Goal: Task Accomplishment & Management: Manage account settings

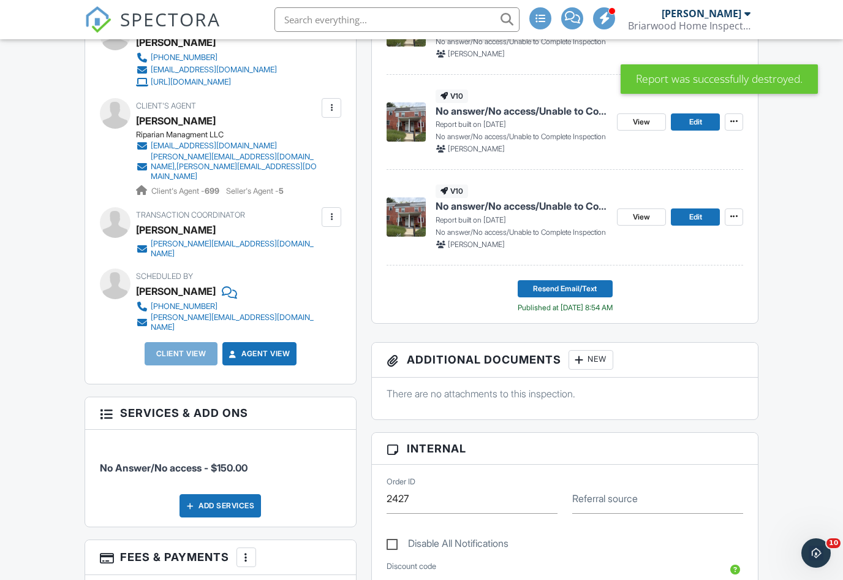
scroll to position [370, 0]
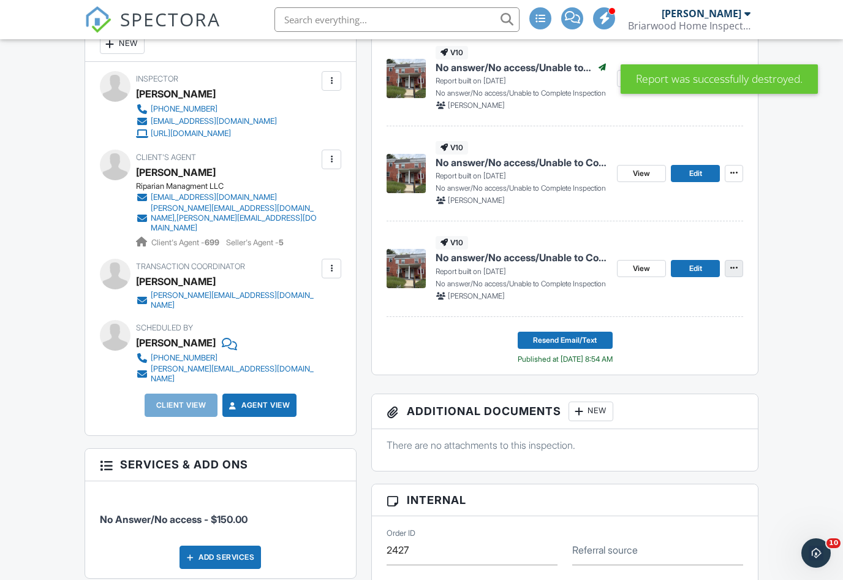
click at [729, 275] on button at bounding box center [734, 268] width 18 height 17
click at [737, 267] on icon at bounding box center [734, 268] width 7 height 9
click at [668, 360] on span "Delete Report" at bounding box center [662, 358] width 54 height 13
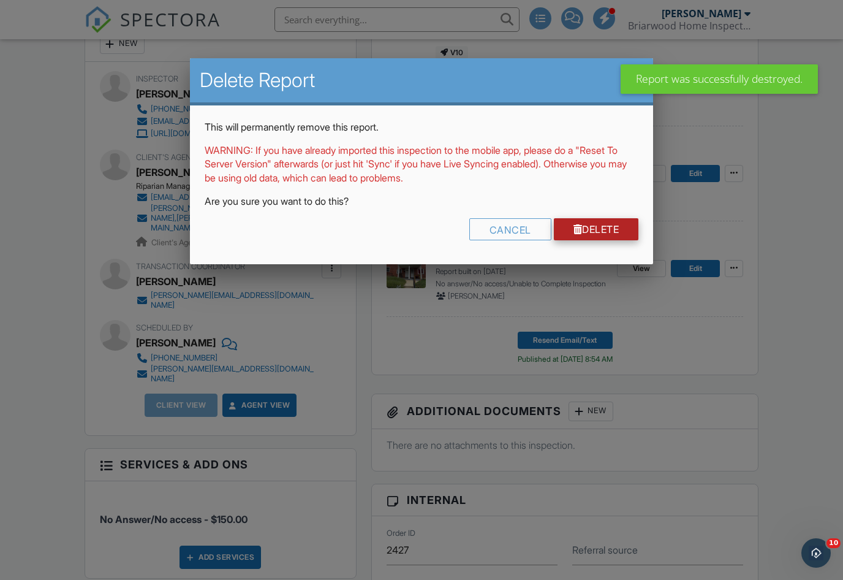
click at [603, 237] on link "Delete" at bounding box center [596, 229] width 85 height 22
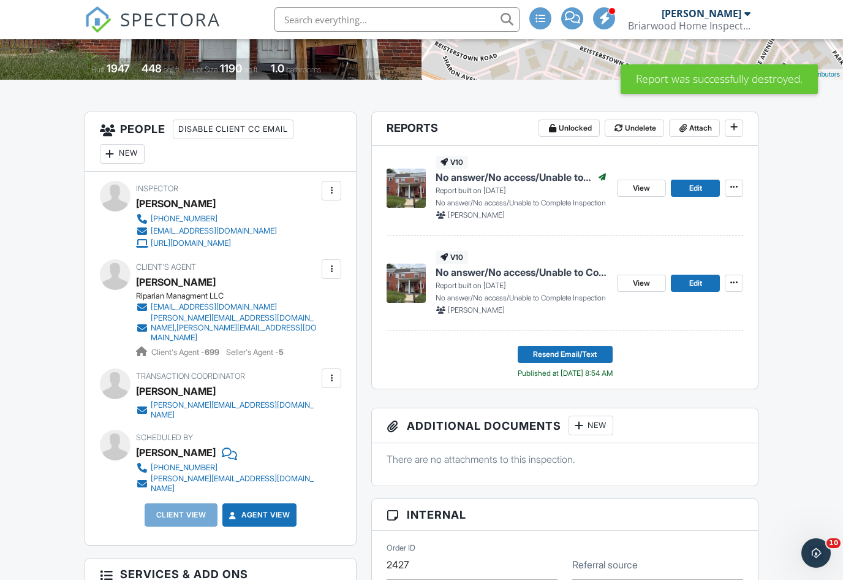
scroll to position [245, 0]
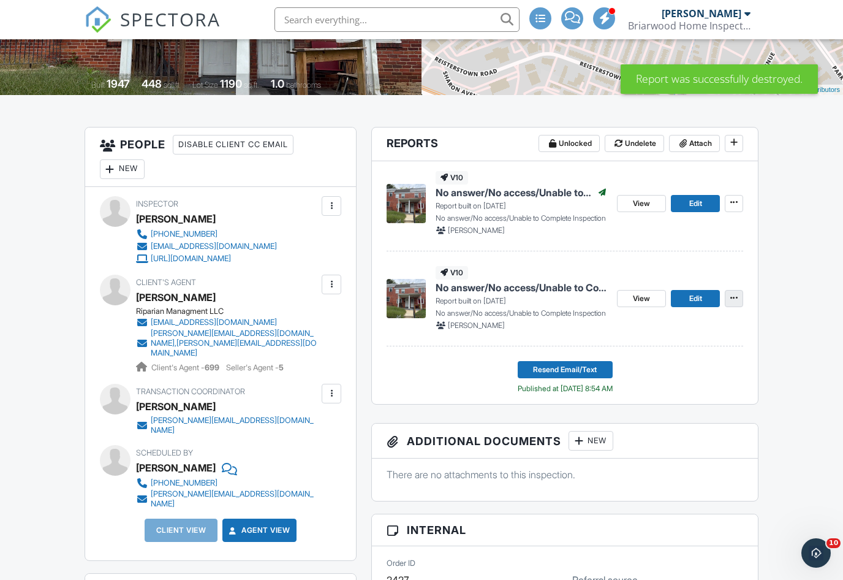
click at [737, 294] on icon at bounding box center [734, 298] width 7 height 9
click at [668, 387] on span "Delete Report" at bounding box center [662, 388] width 54 height 13
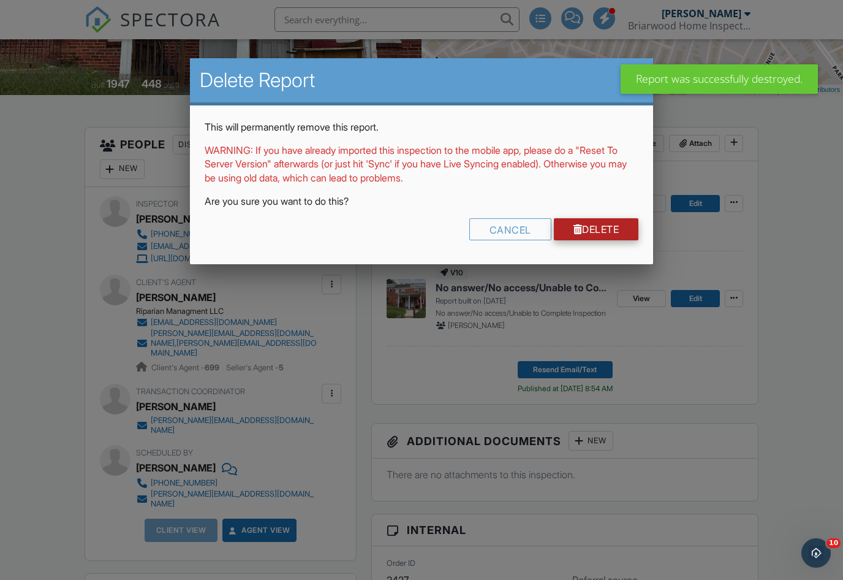
click at [610, 229] on link "Delete" at bounding box center [596, 229] width 85 height 22
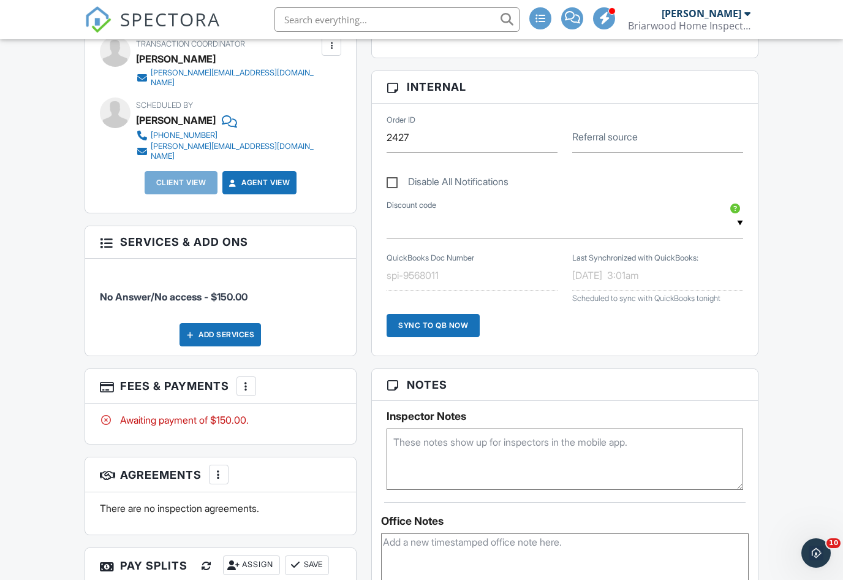
scroll to position [148, 0]
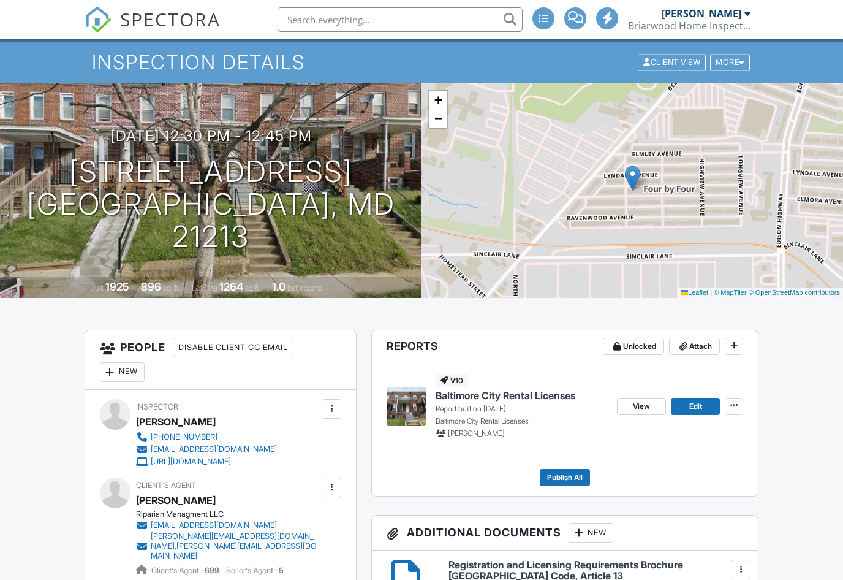
scroll to position [53, 0]
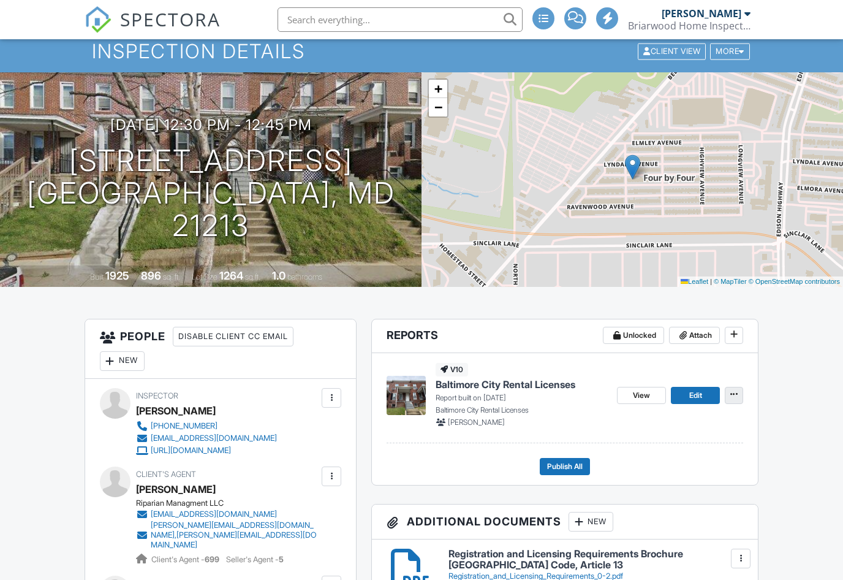
click at [731, 397] on icon at bounding box center [734, 394] width 7 height 9
click at [660, 489] on span "Delete Report" at bounding box center [662, 485] width 54 height 13
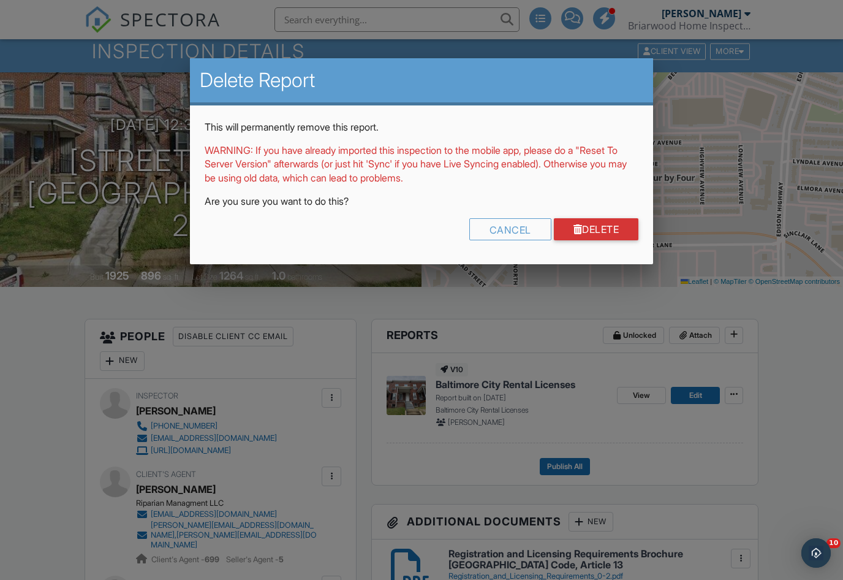
scroll to position [0, 0]
click at [604, 226] on link "Delete" at bounding box center [596, 229] width 85 height 22
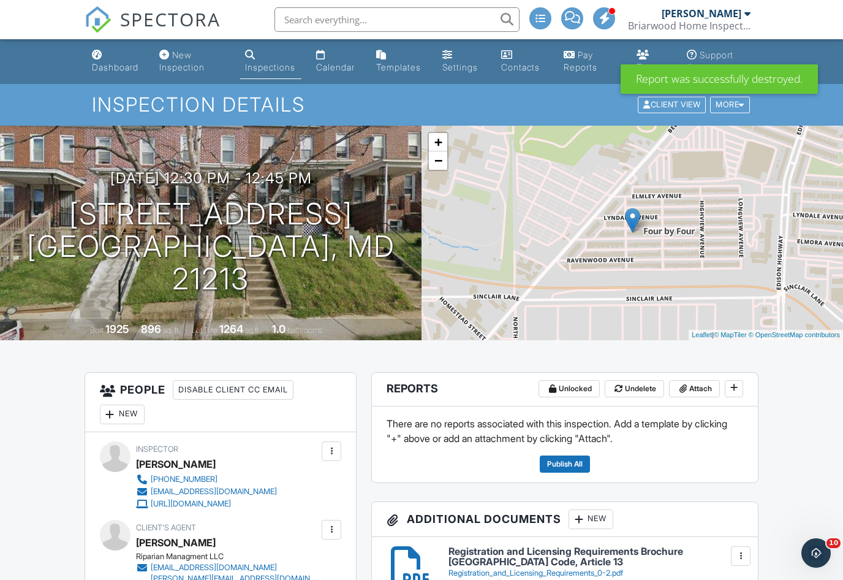
scroll to position [589, 0]
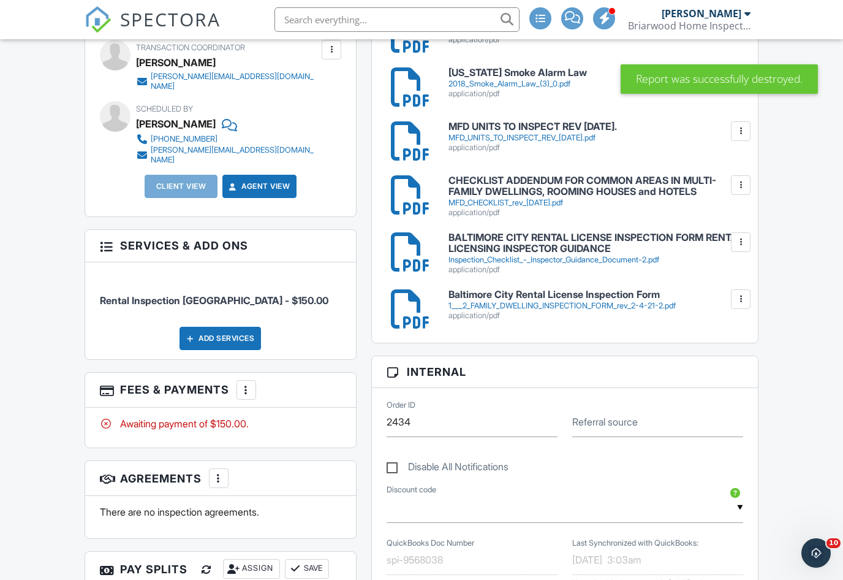
click at [244, 384] on div at bounding box center [246, 390] width 12 height 12
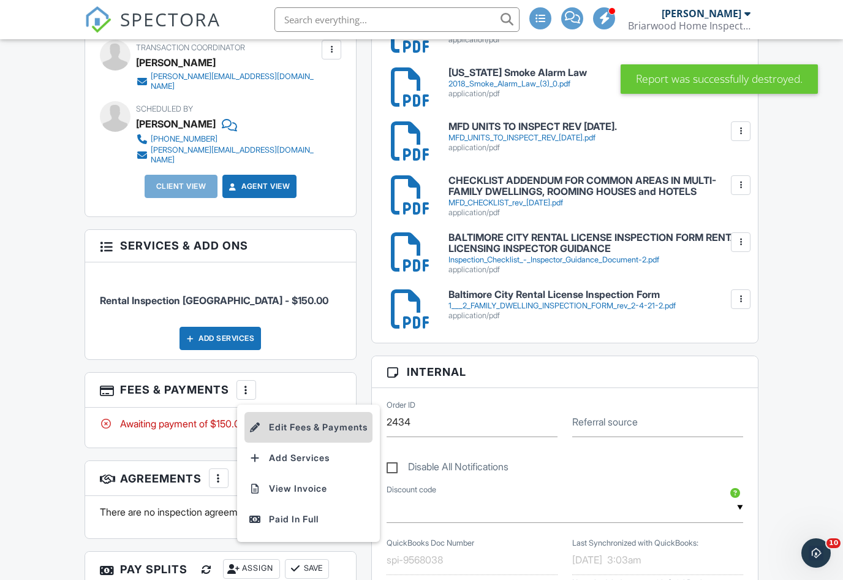
click at [317, 412] on li "Edit Fees & Payments" at bounding box center [309, 427] width 128 height 31
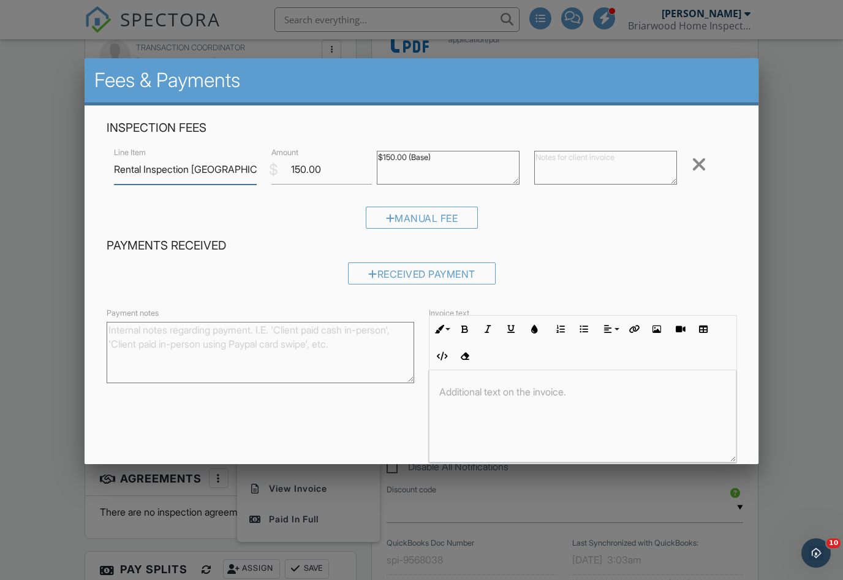
scroll to position [588, 0]
click at [696, 169] on div at bounding box center [699, 164] width 15 height 20
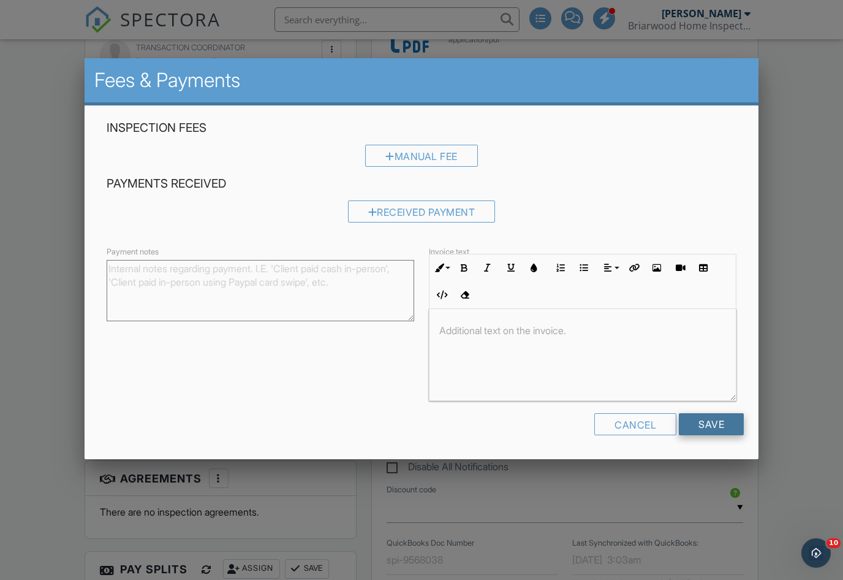
click at [717, 435] on input "Save" at bounding box center [711, 424] width 65 height 22
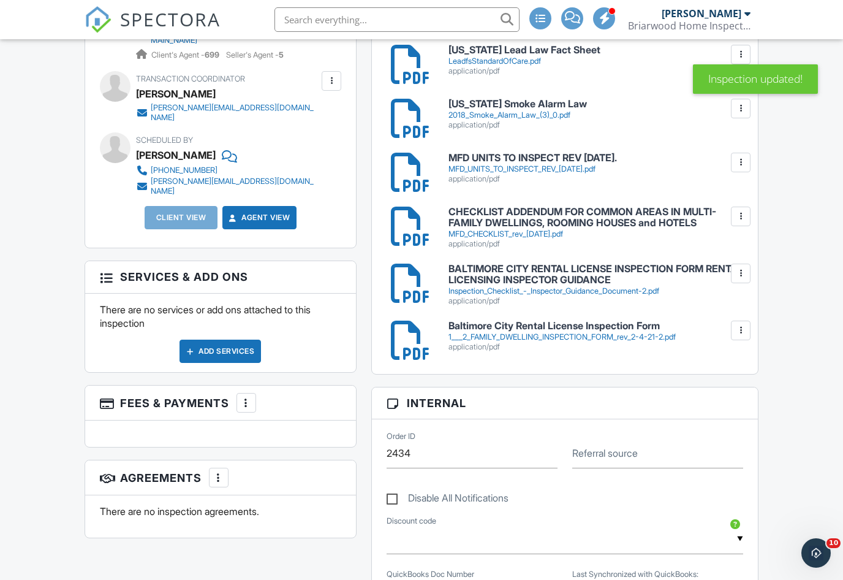
scroll to position [550, 0]
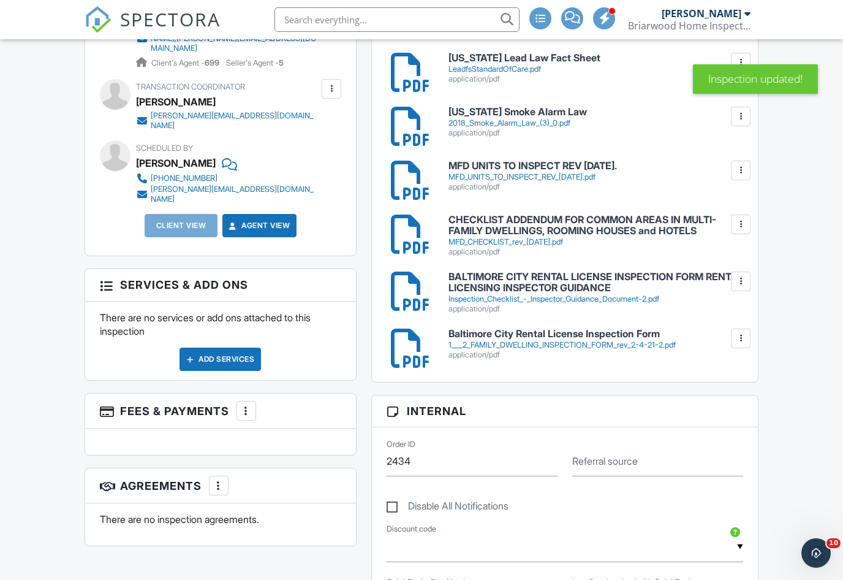
click at [240, 348] on div "Add Services" at bounding box center [221, 359] width 82 height 23
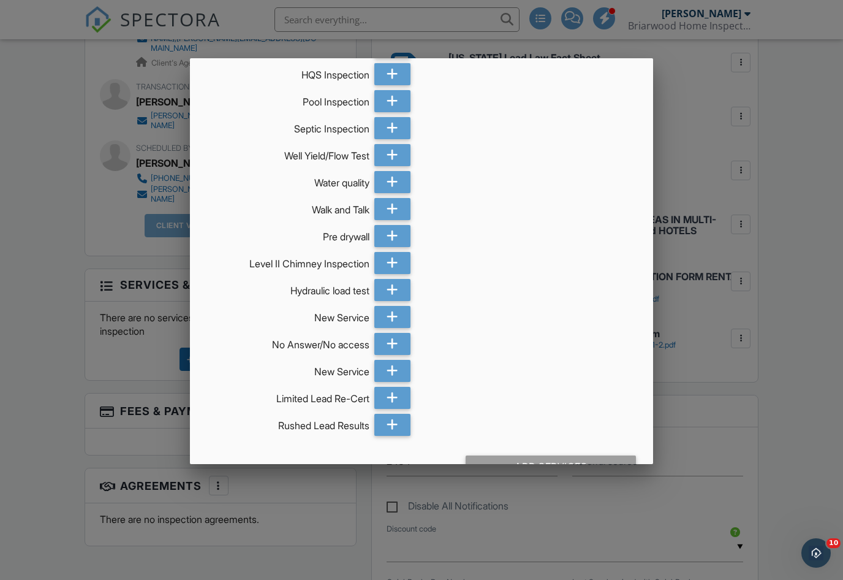
scroll to position [484, 0]
click at [396, 334] on icon at bounding box center [393, 345] width 12 height 22
click at [603, 457] on div "Add Services (+ $150.0)" at bounding box center [551, 468] width 170 height 22
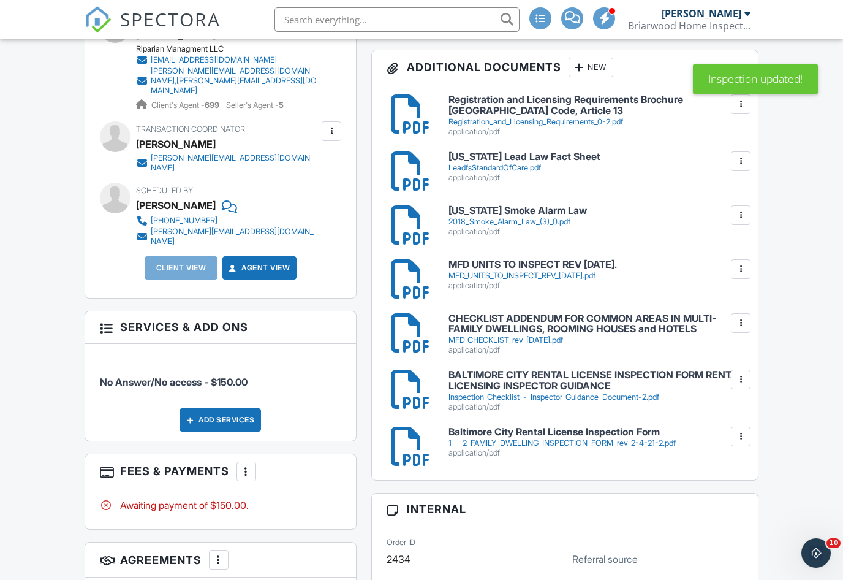
scroll to position [509, 0]
